Goal: Task Accomplishment & Management: Complete application form

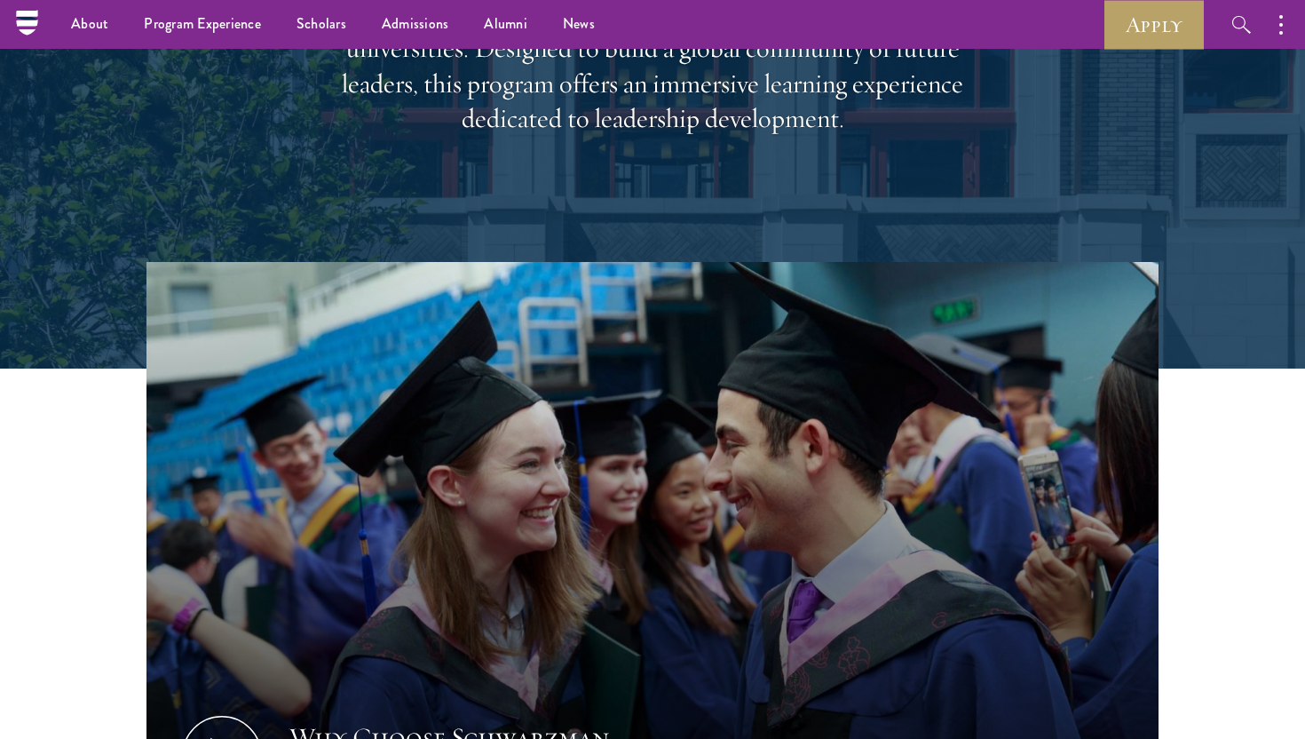
scroll to position [12, 0]
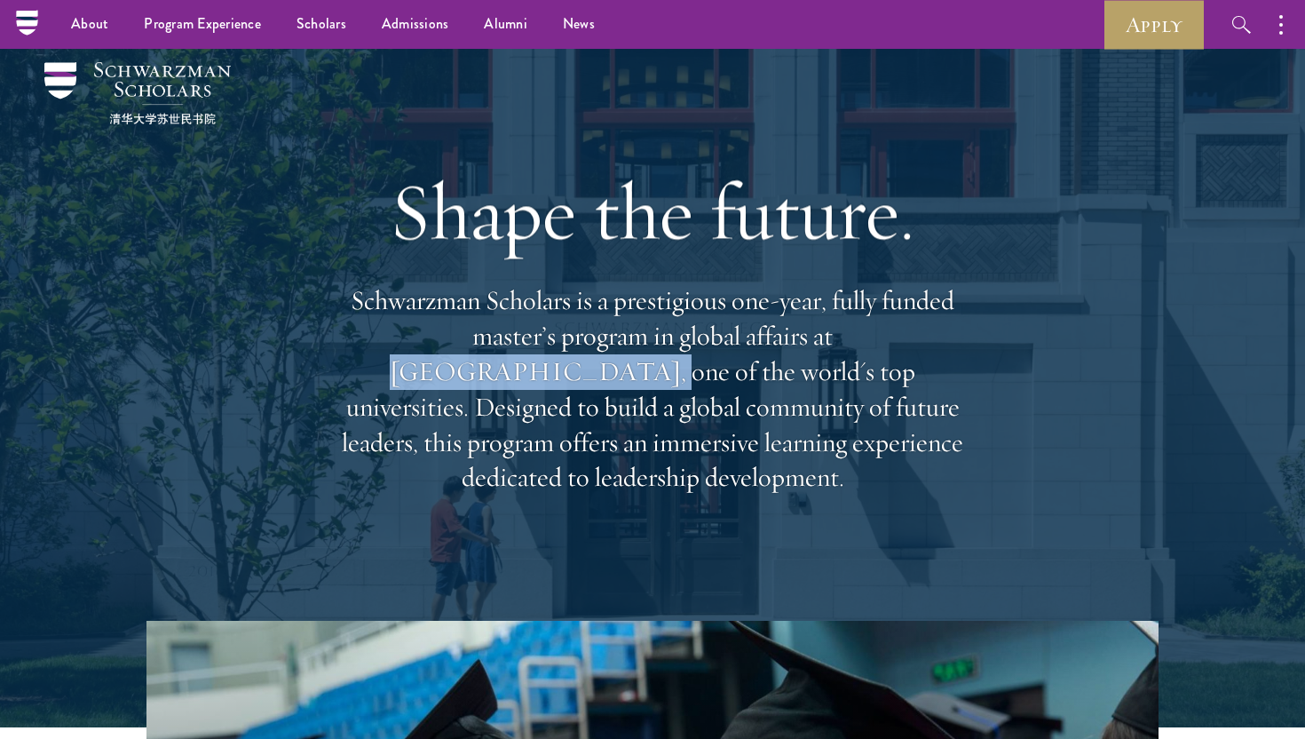
drag, startPoint x: 713, startPoint y: 360, endPoint x: 915, endPoint y: 355, distance: 202.4
click at [915, 355] on p "Schwarzman Scholars is a prestigious one-year, fully funded master’s program in…" at bounding box center [652, 389] width 639 height 212
copy p "Tsinghua University"
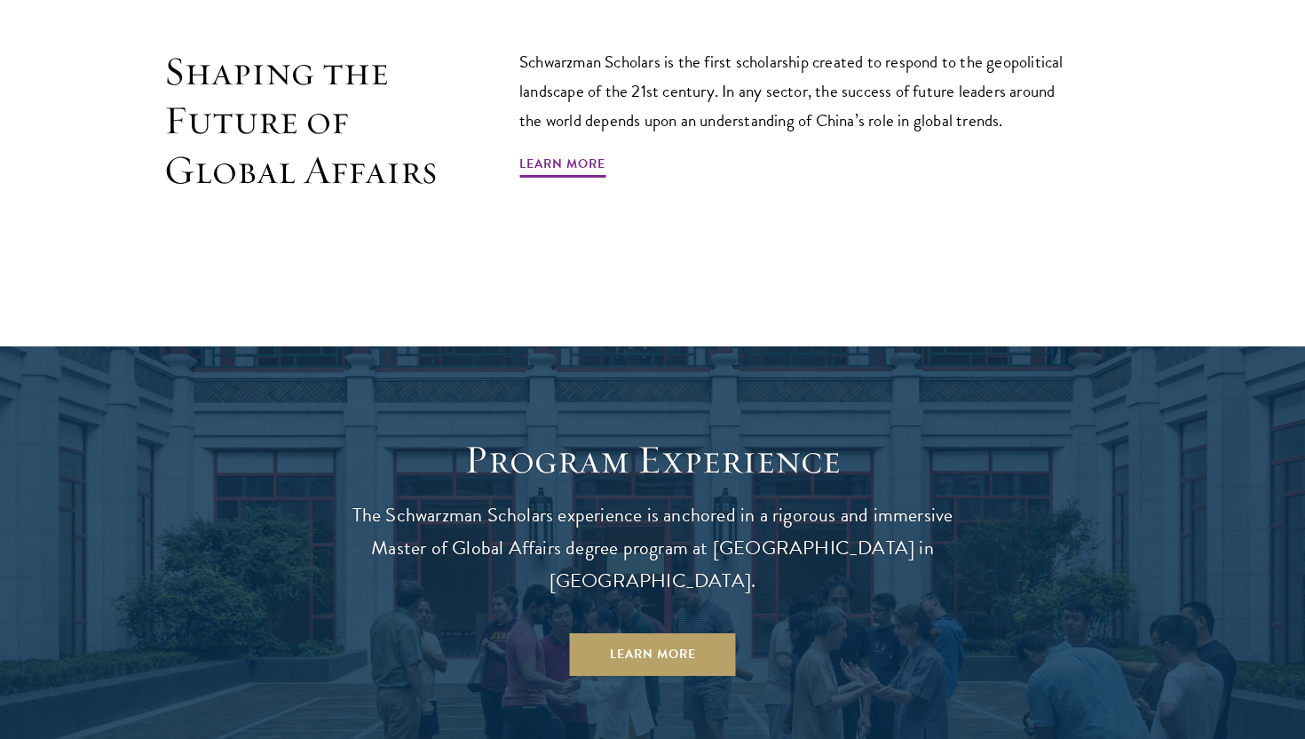
scroll to position [1337, 0]
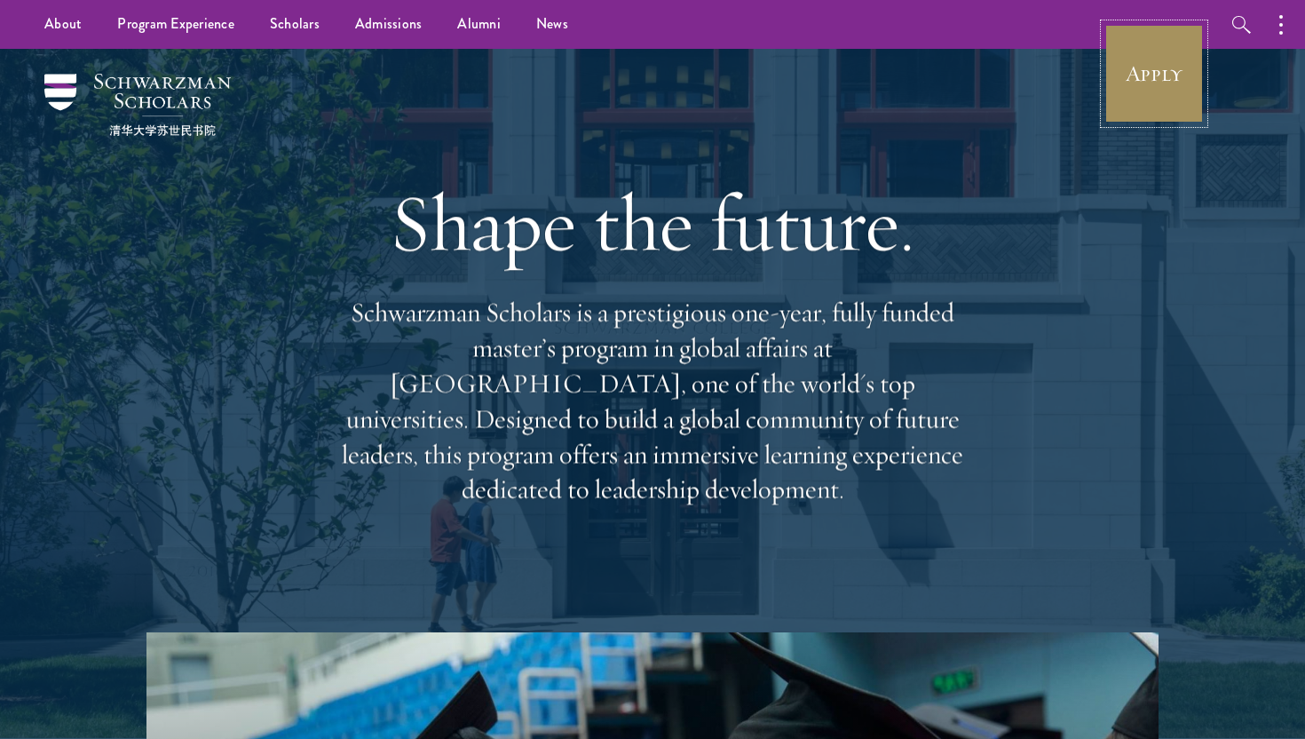
click at [1172, 67] on link "Apply" at bounding box center [1153, 73] width 99 height 99
